Goal: Book appointment/travel/reservation

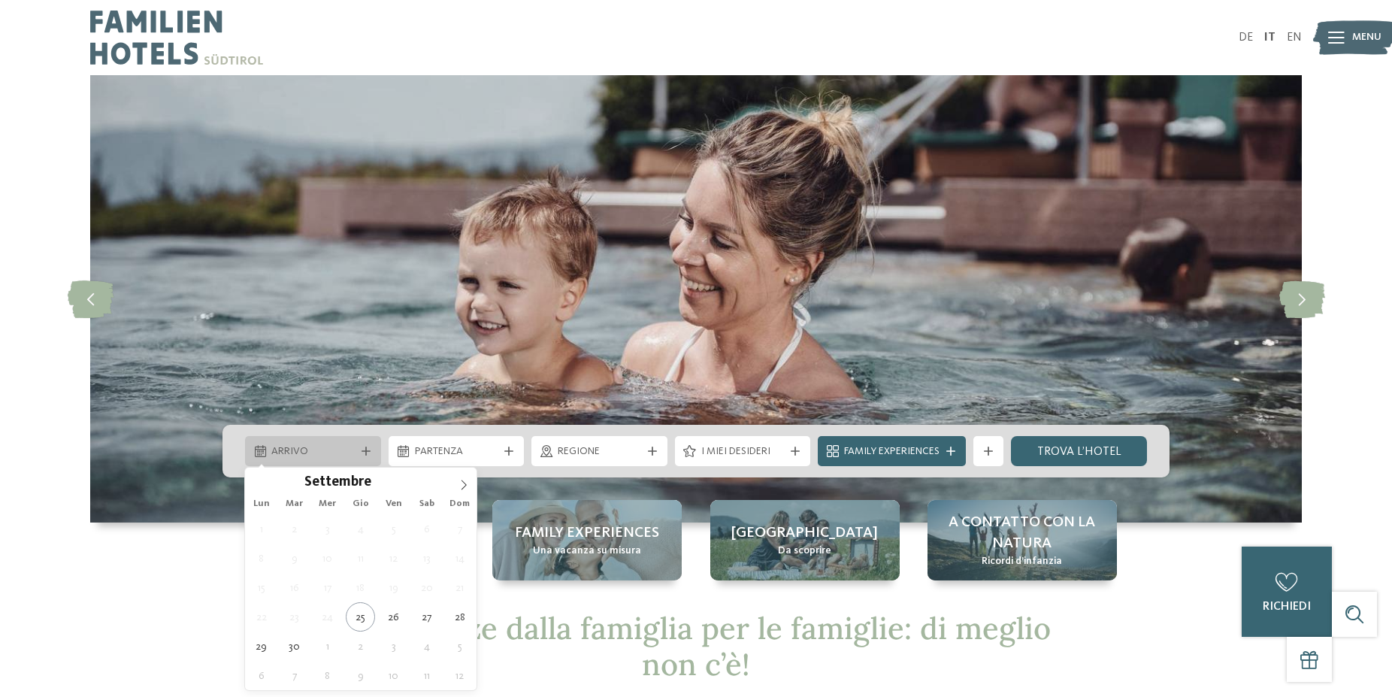
click at [314, 447] on span "Arrivo" at bounding box center [312, 451] width 83 height 15
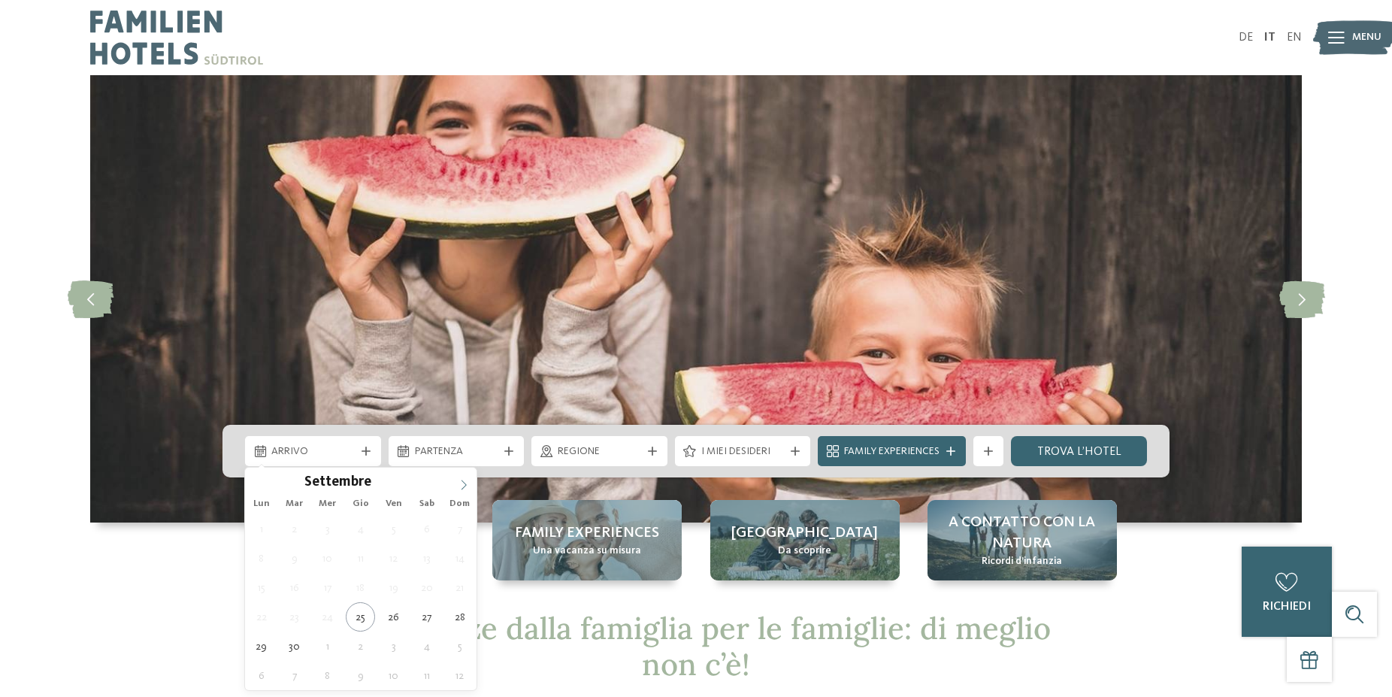
click at [460, 486] on icon at bounding box center [464, 485] width 11 height 11
type div "27.12.2025"
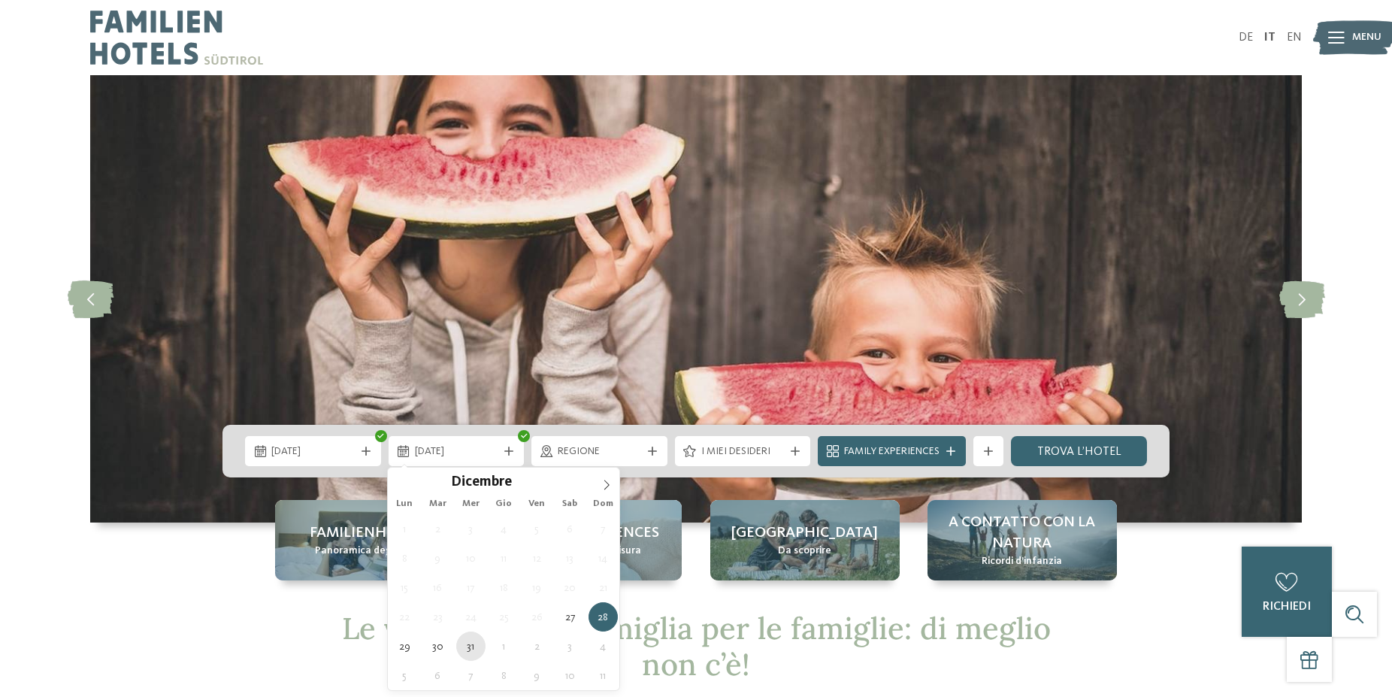
type div "31.12.2025"
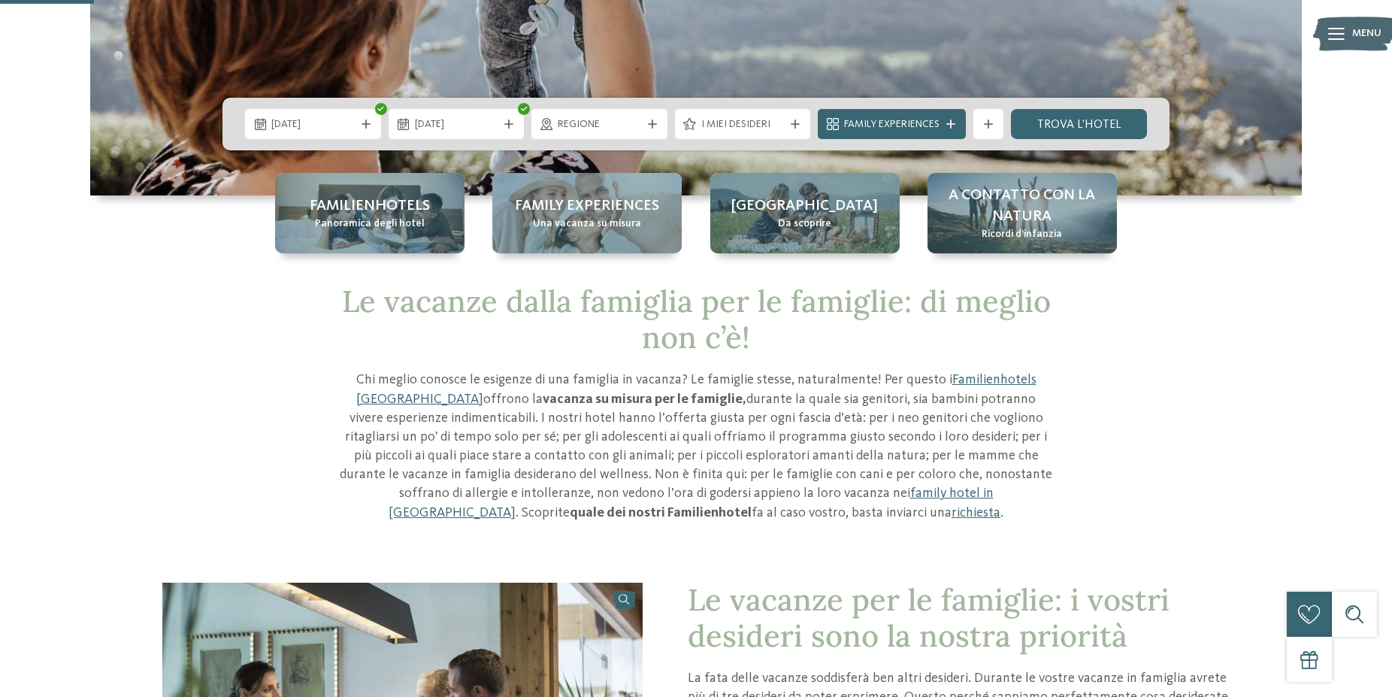
scroll to position [307, 0]
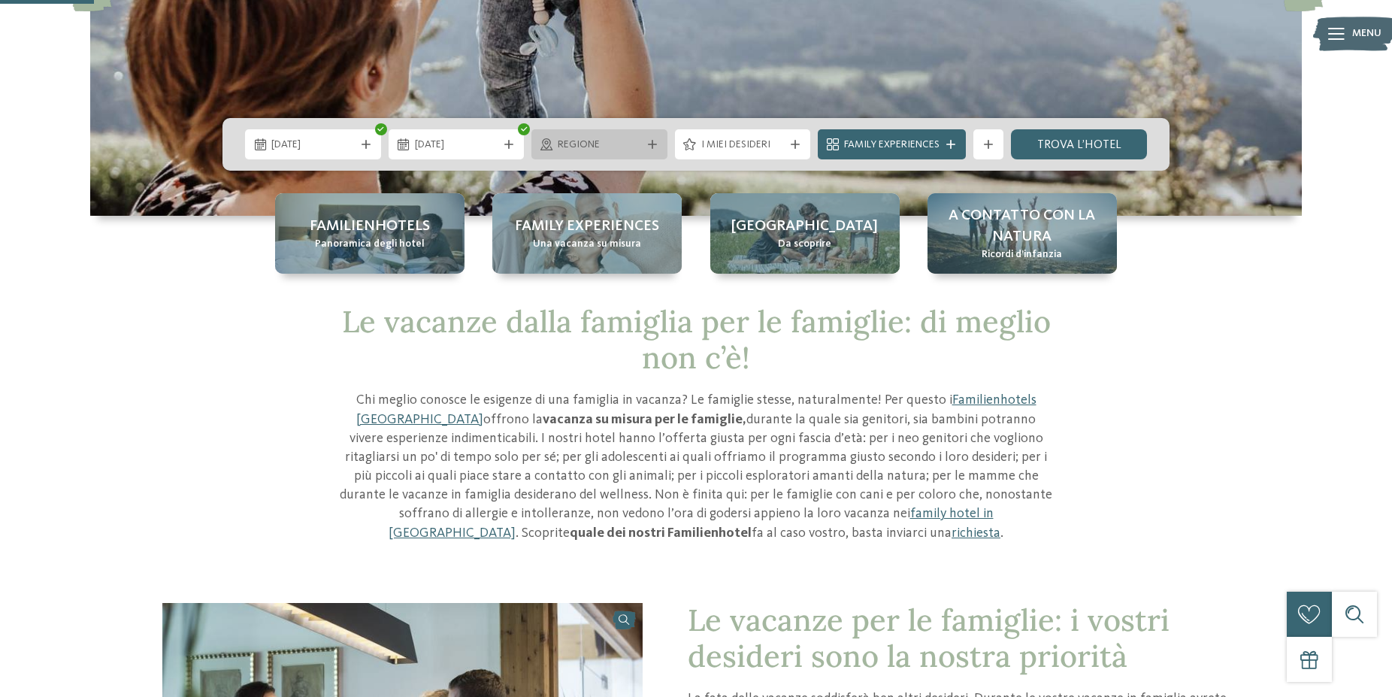
click at [611, 138] on div "Regione" at bounding box center [599, 144] width 91 height 17
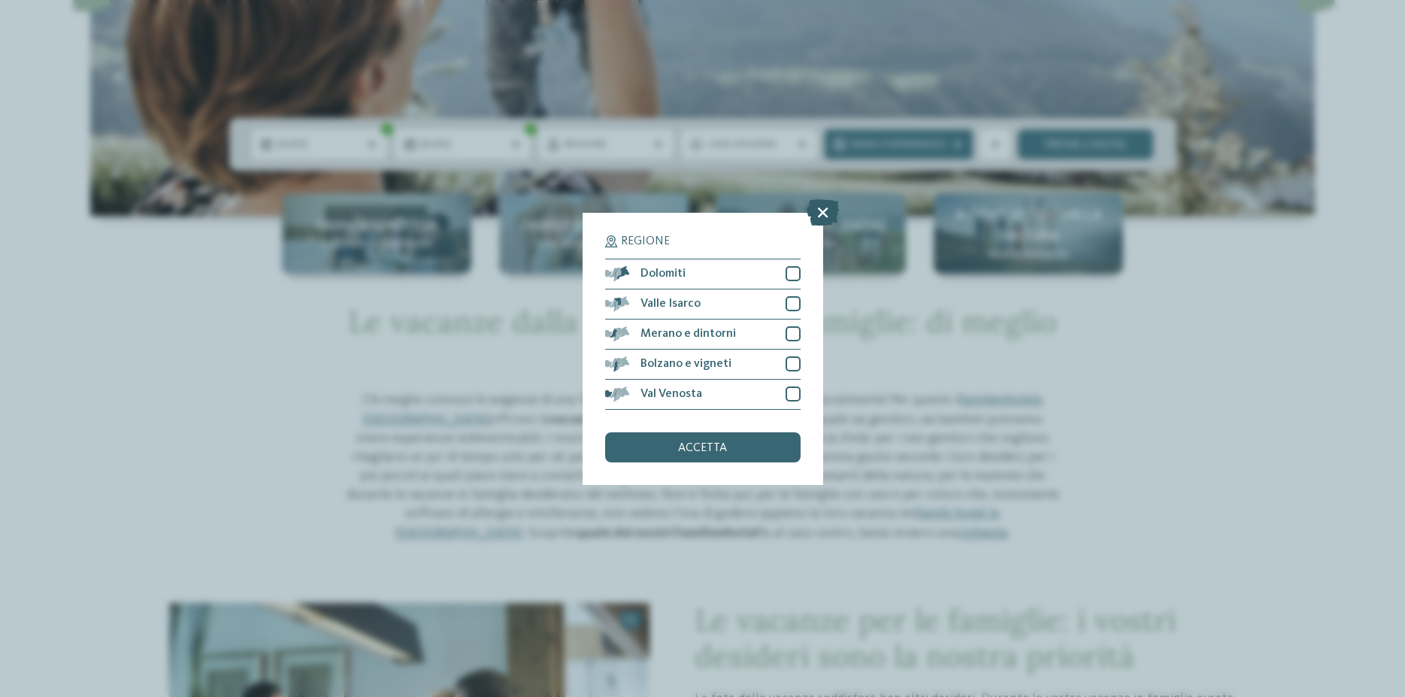
click at [814, 214] on icon at bounding box center [823, 211] width 32 height 26
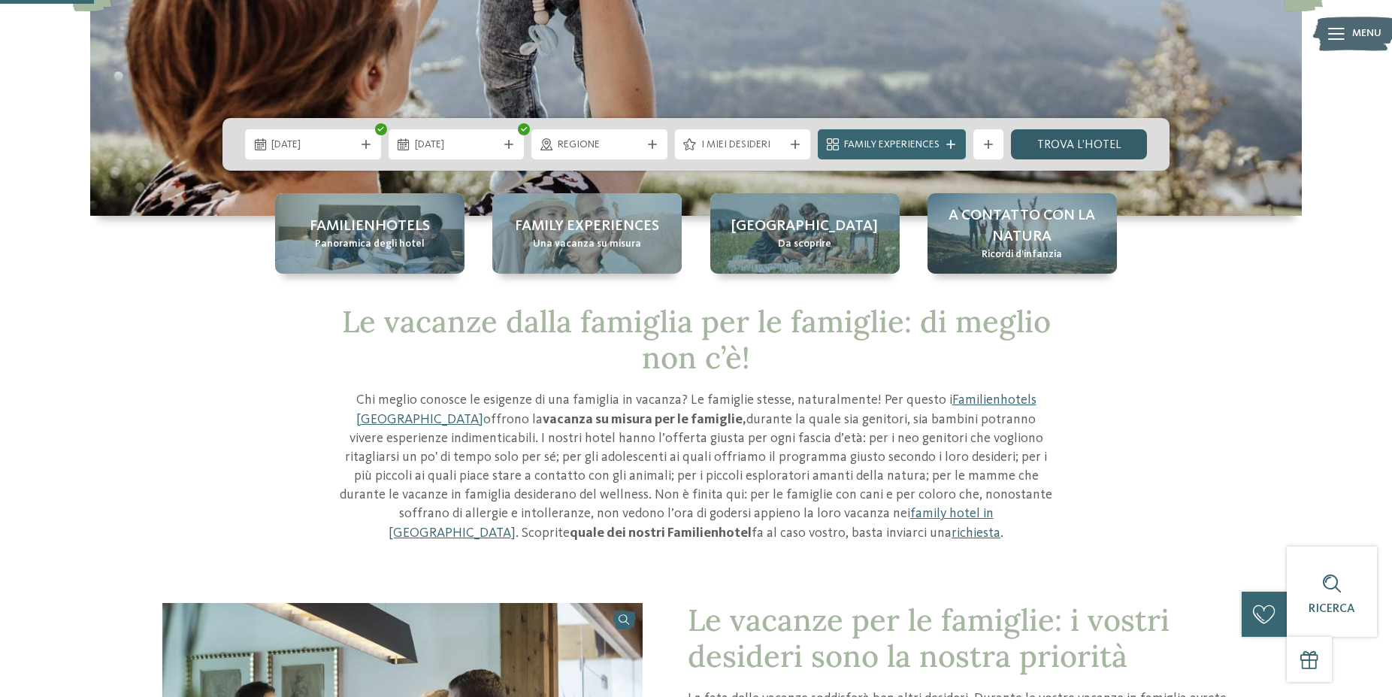
click at [1053, 138] on link "trova l’hotel" at bounding box center [1079, 144] width 136 height 30
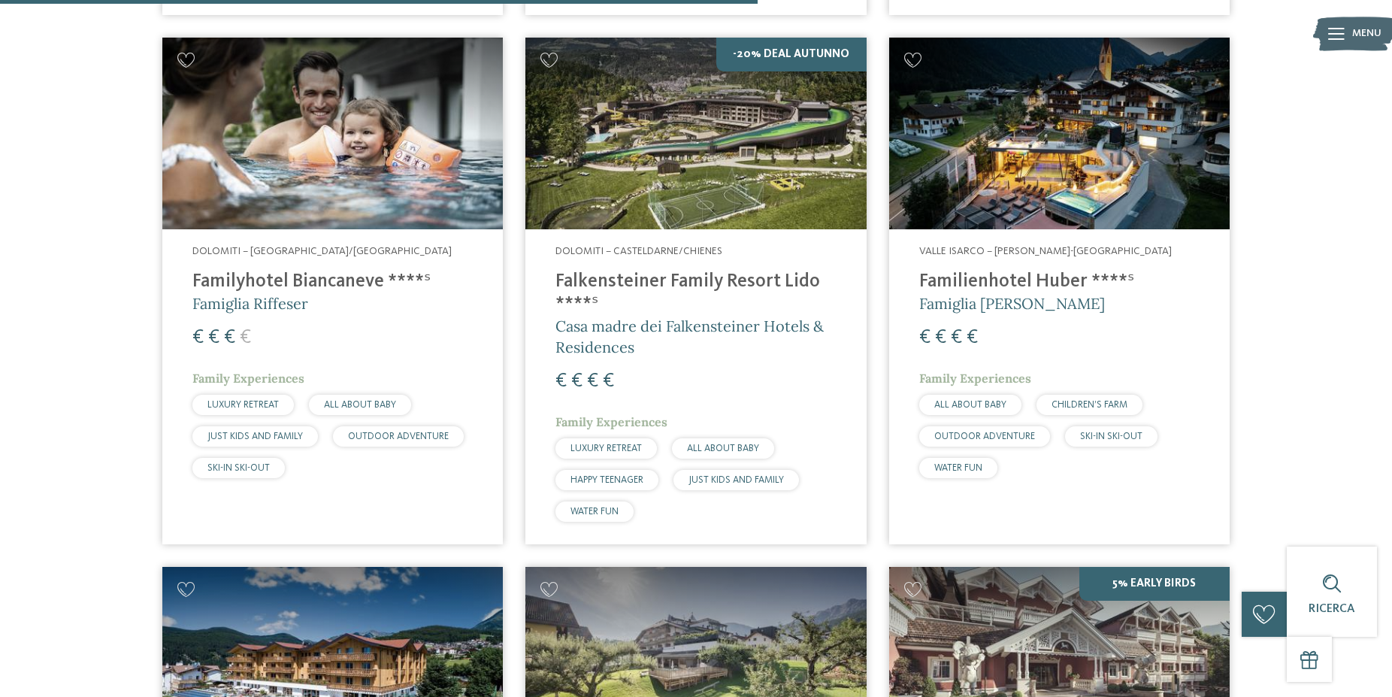
scroll to position [2334, 0]
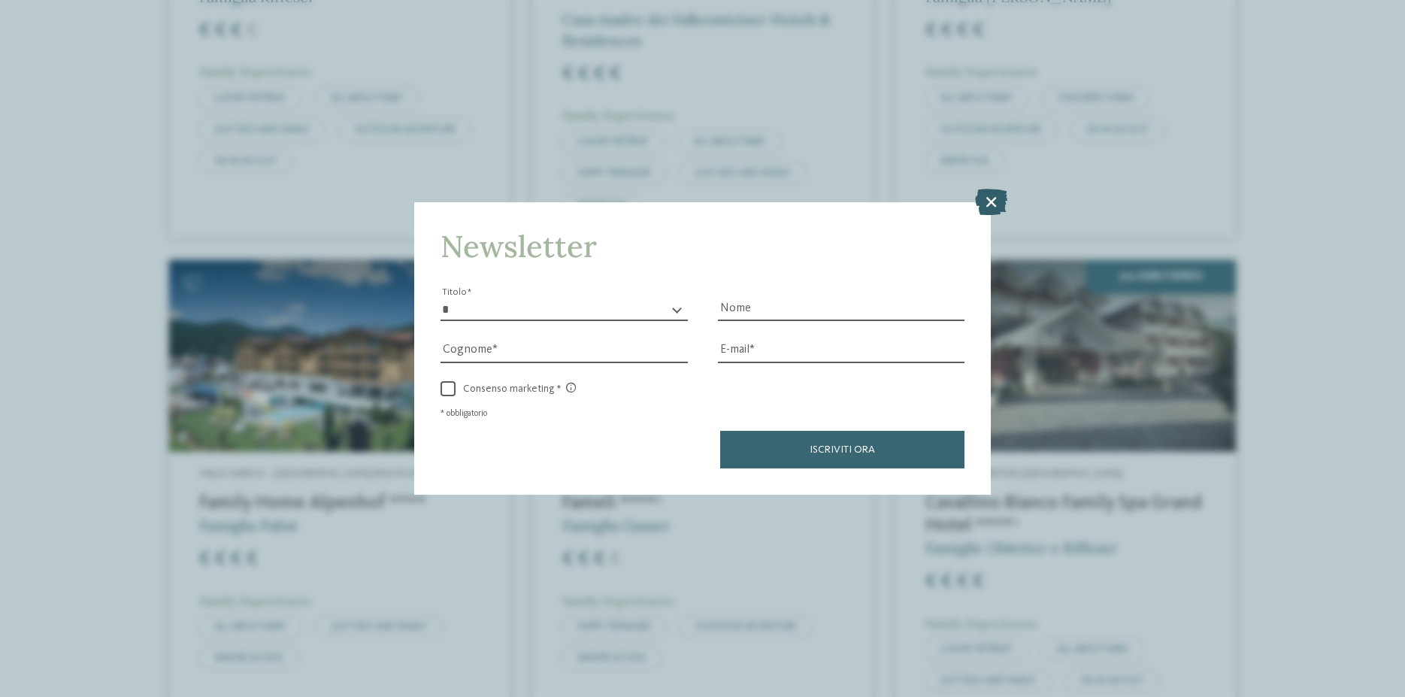
click at [995, 204] on icon at bounding box center [991, 202] width 32 height 26
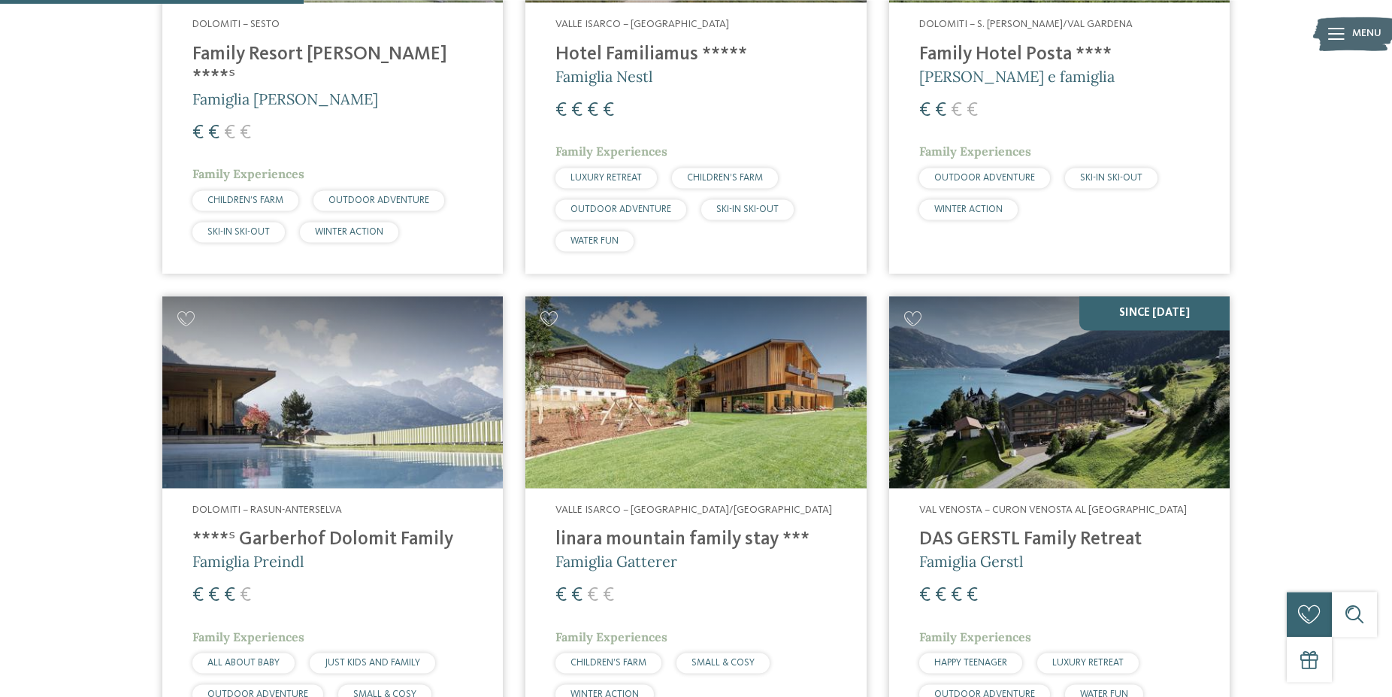
scroll to position [877, 0]
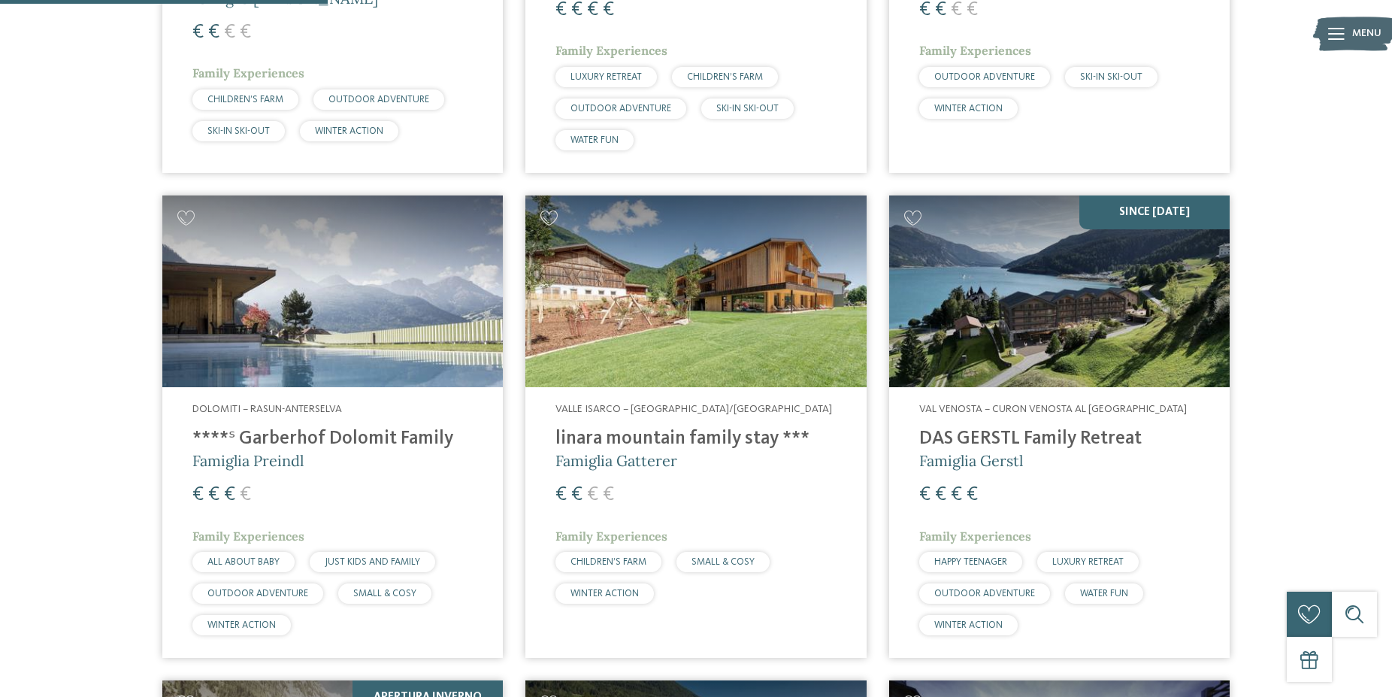
click at [632, 441] on h4 "linara mountain family stay ***" at bounding box center [696, 439] width 280 height 23
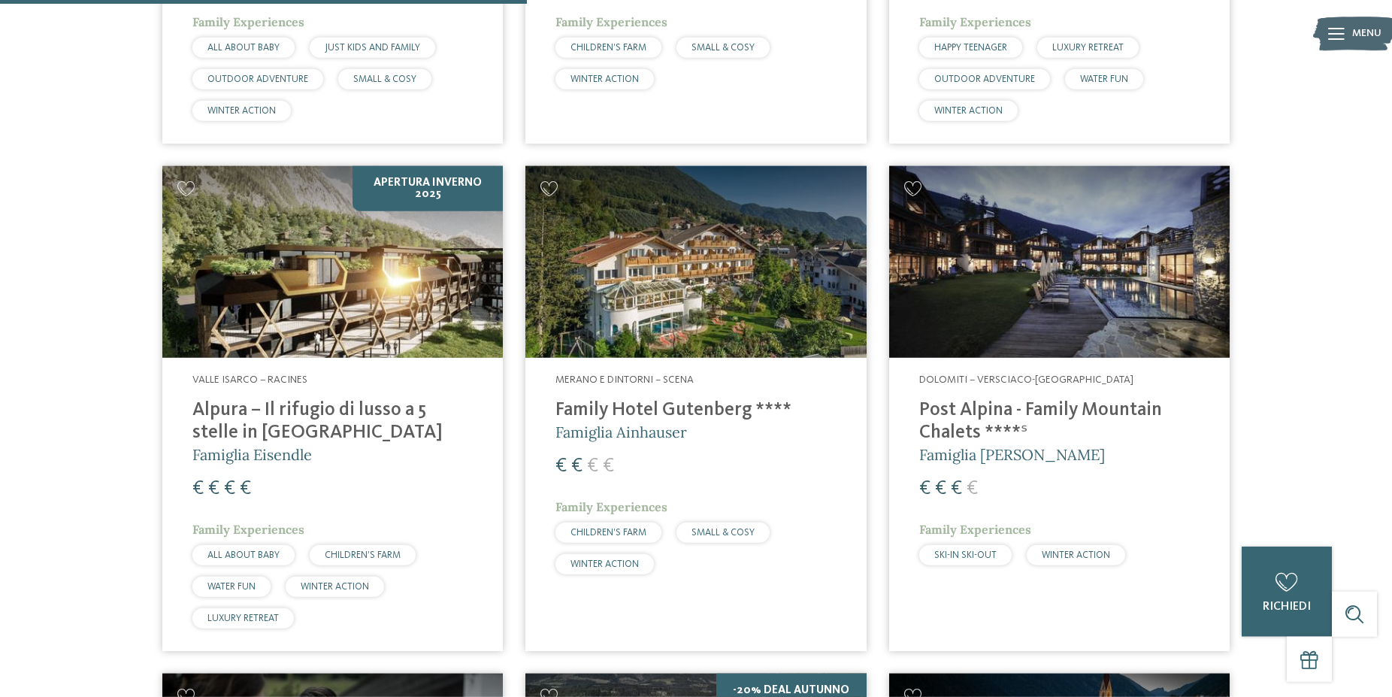
scroll to position [1413, 0]
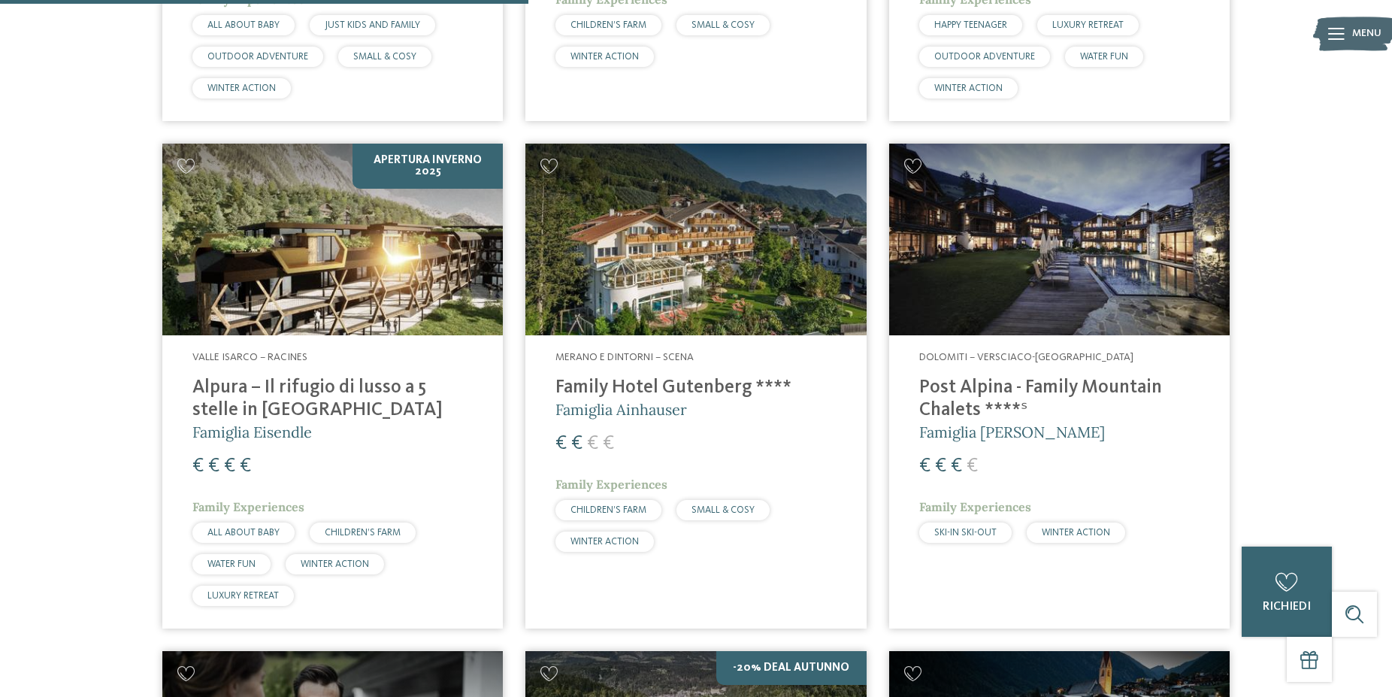
click at [719, 386] on h4 "Family Hotel Gutenberg ****" at bounding box center [696, 388] width 280 height 23
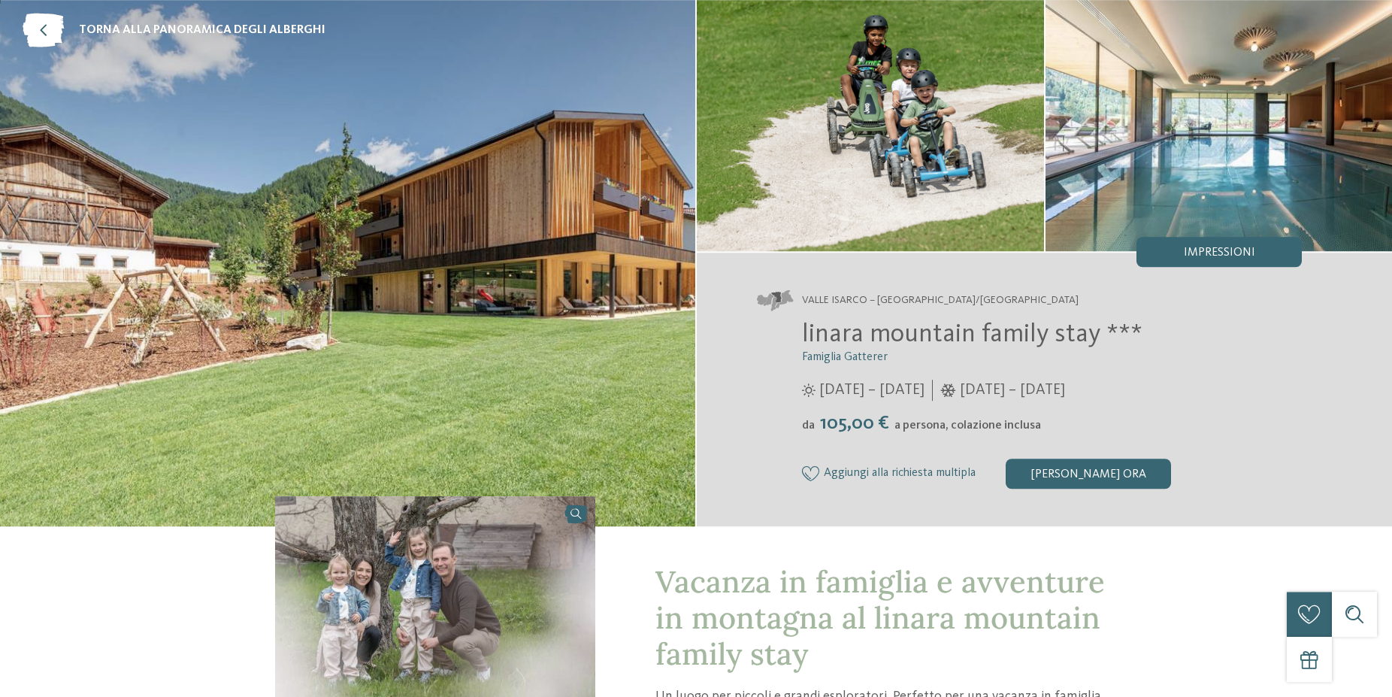
scroll to position [383, 0]
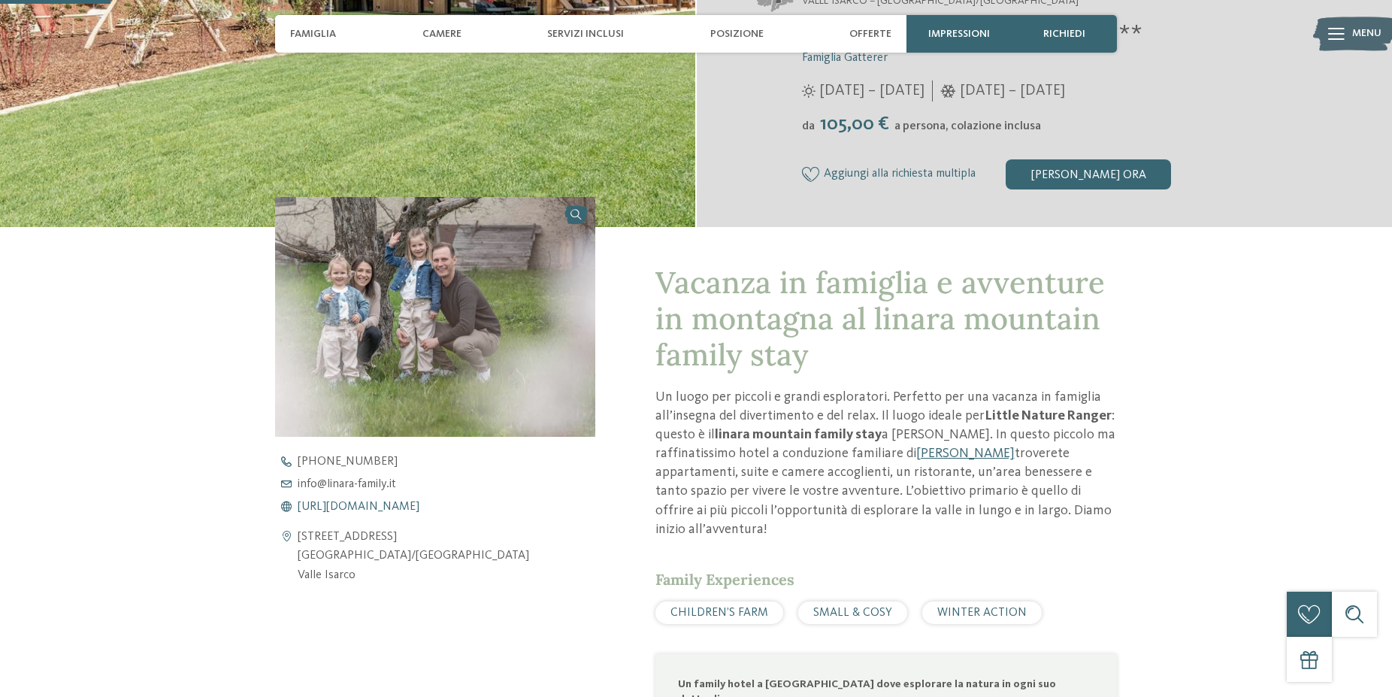
click at [362, 504] on span "https://www.linara-family.it/it" at bounding box center [359, 507] width 122 height 12
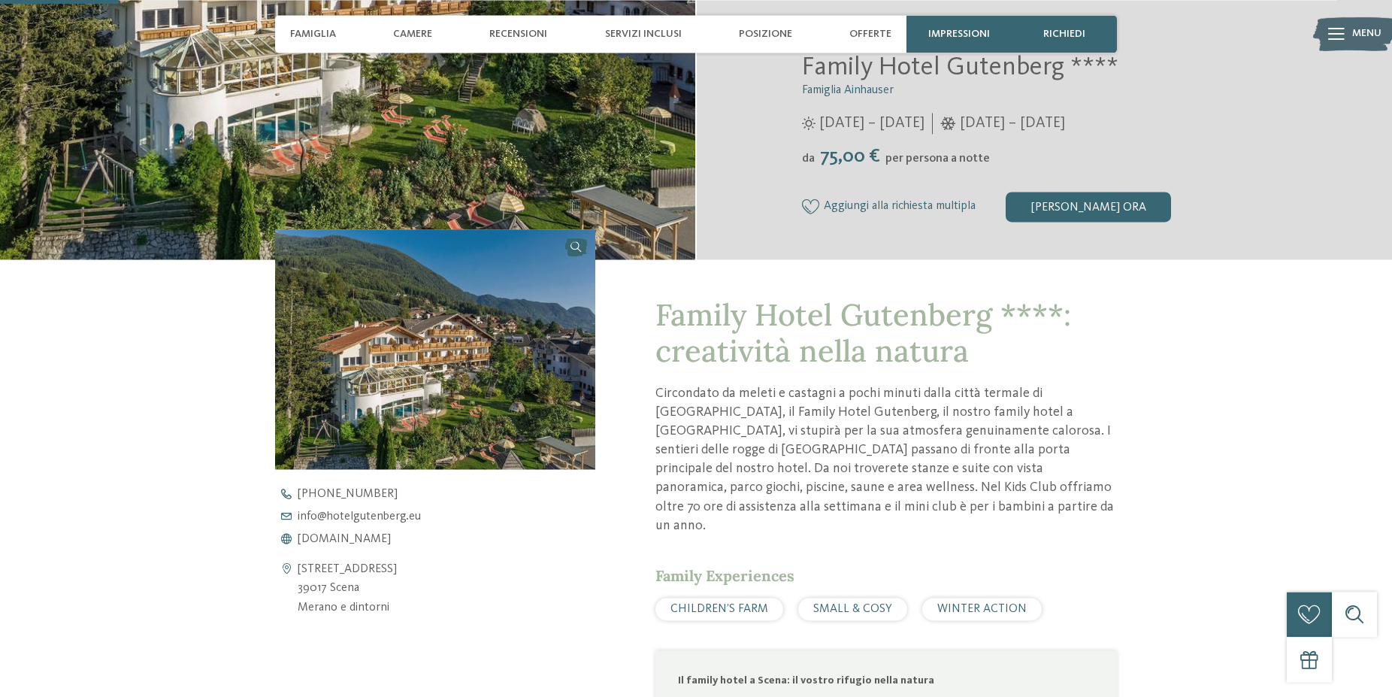
scroll to position [383, 0]
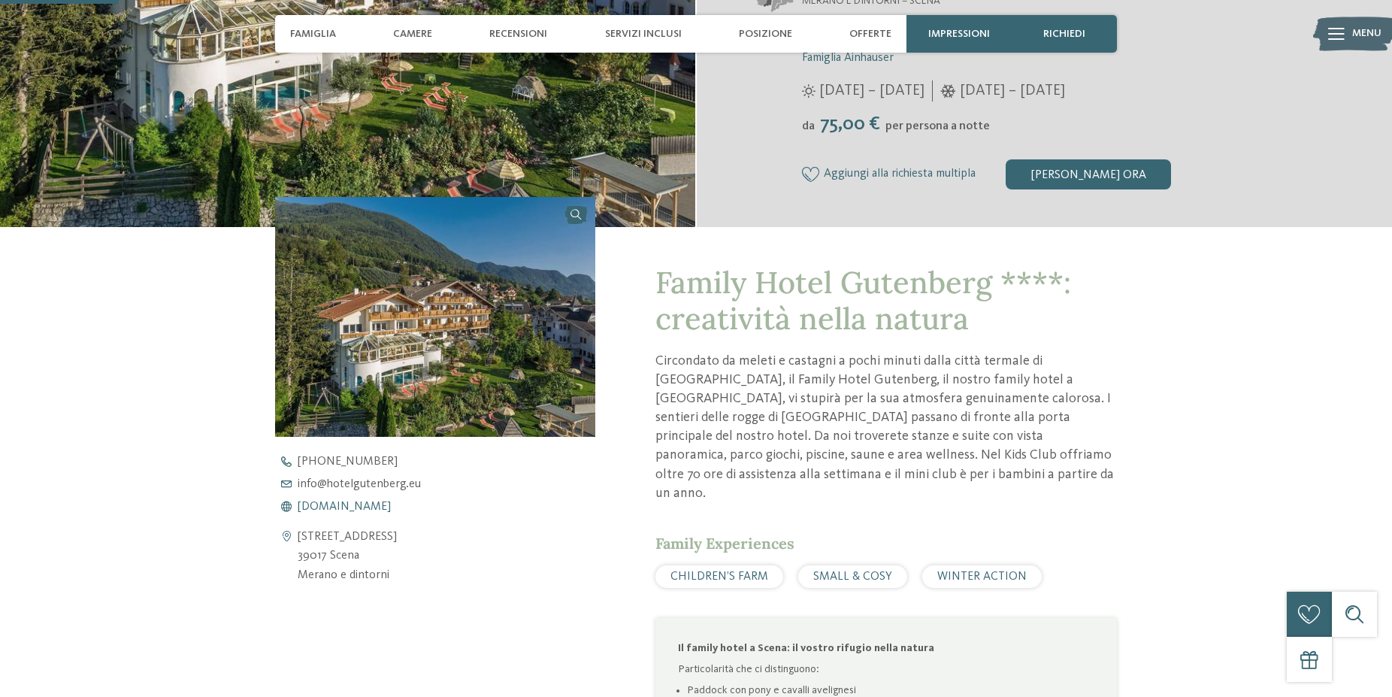
click at [335, 507] on span "[DOMAIN_NAME]" at bounding box center [344, 507] width 93 height 12
